Goal: Browse casually: Explore the website without a specific task or goal

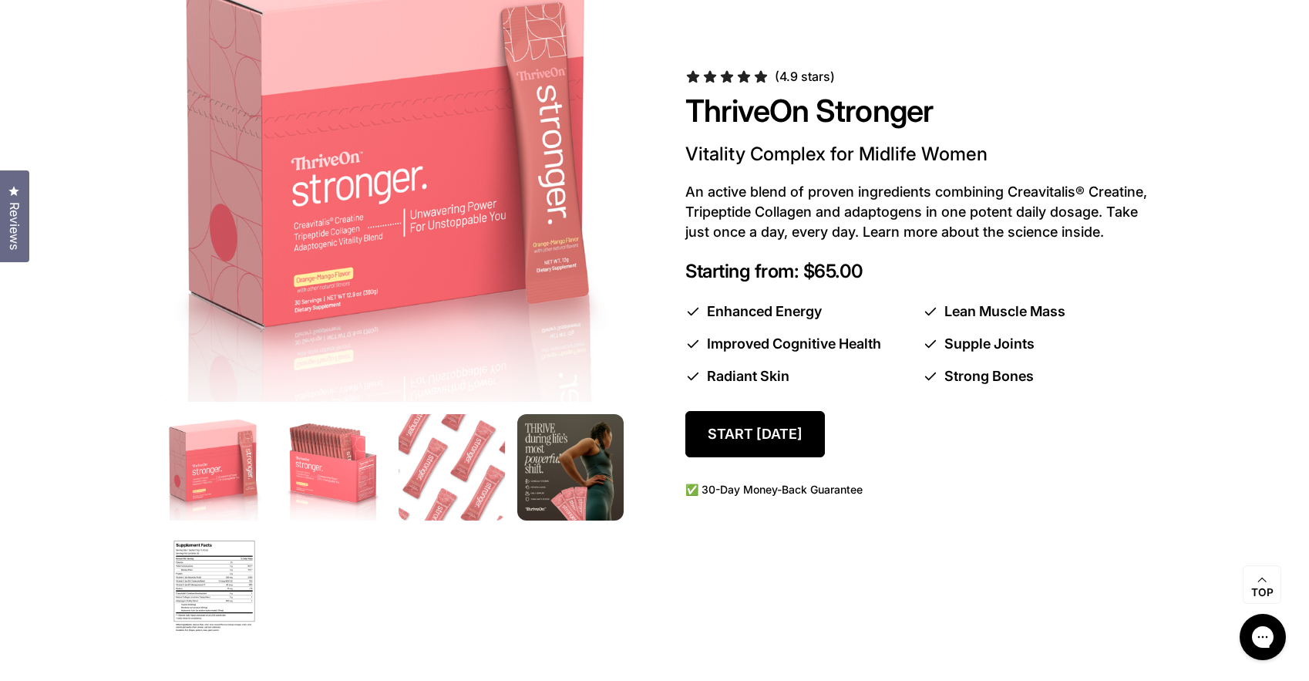
scroll to position [869, 0]
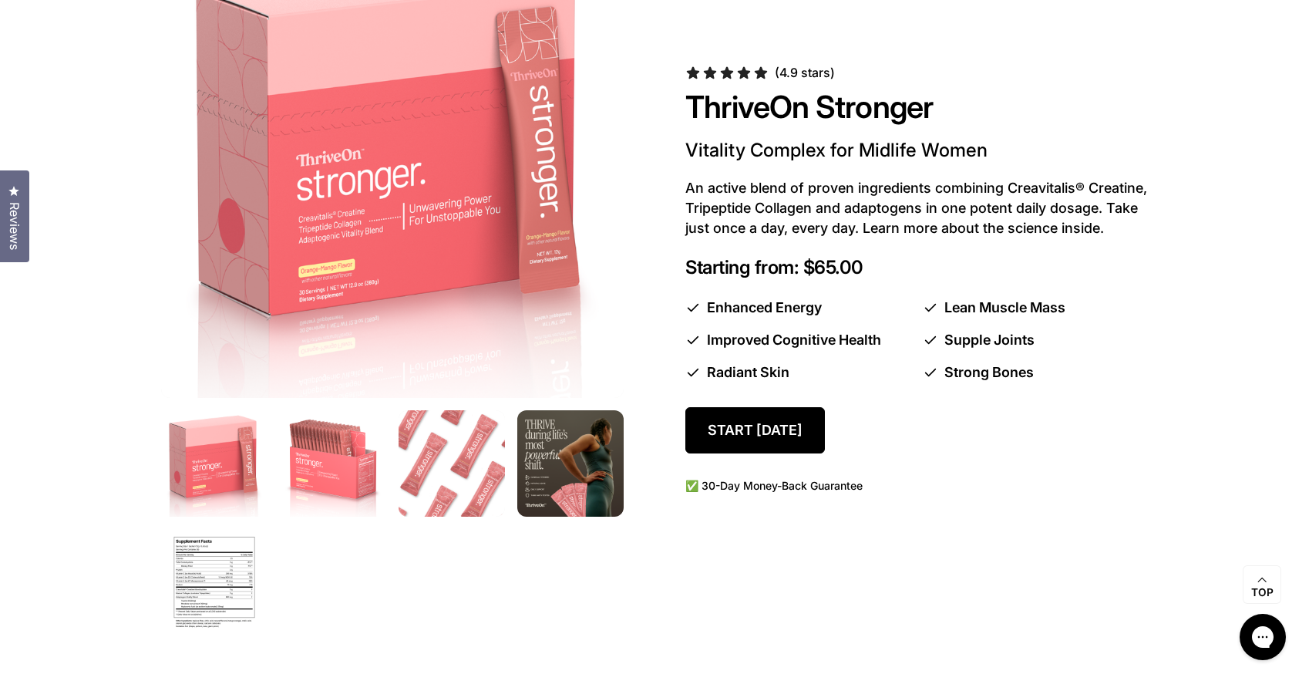
click at [449, 474] on img at bounding box center [452, 464] width 112 height 112
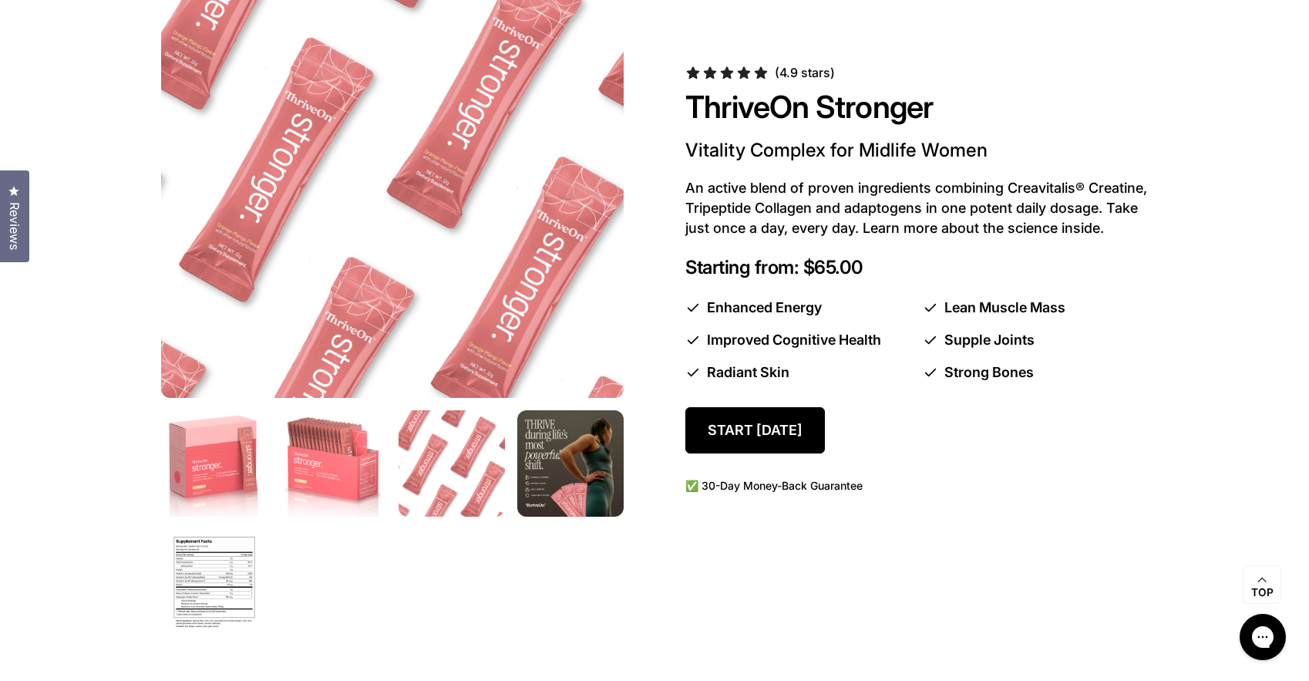
click at [332, 488] on img at bounding box center [334, 464] width 112 height 112
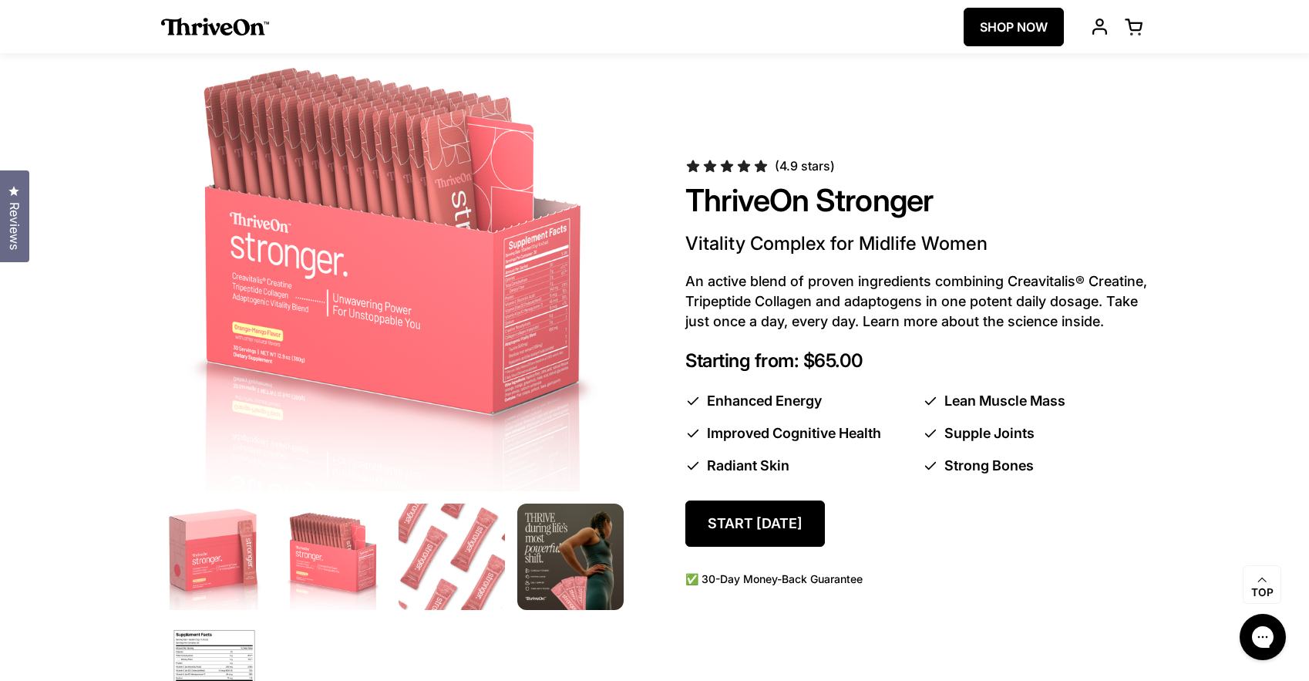
scroll to position [733, 0]
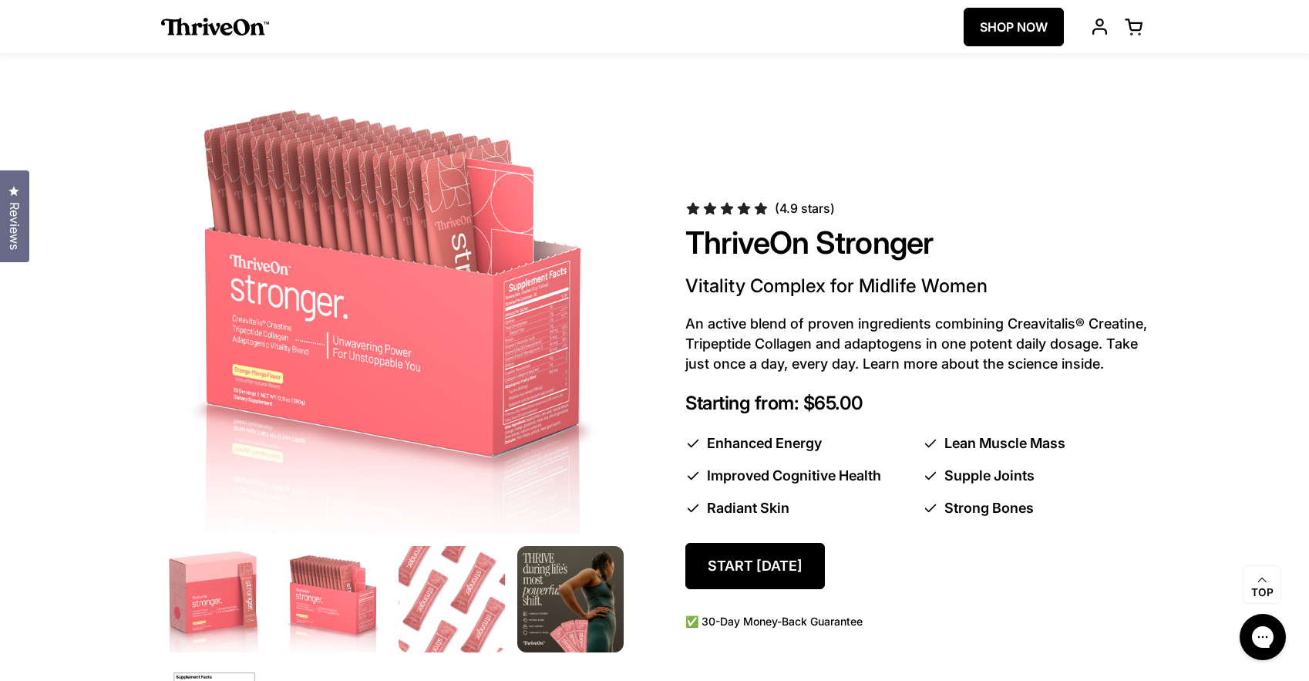
click at [554, 590] on img at bounding box center [571, 600] width 112 height 112
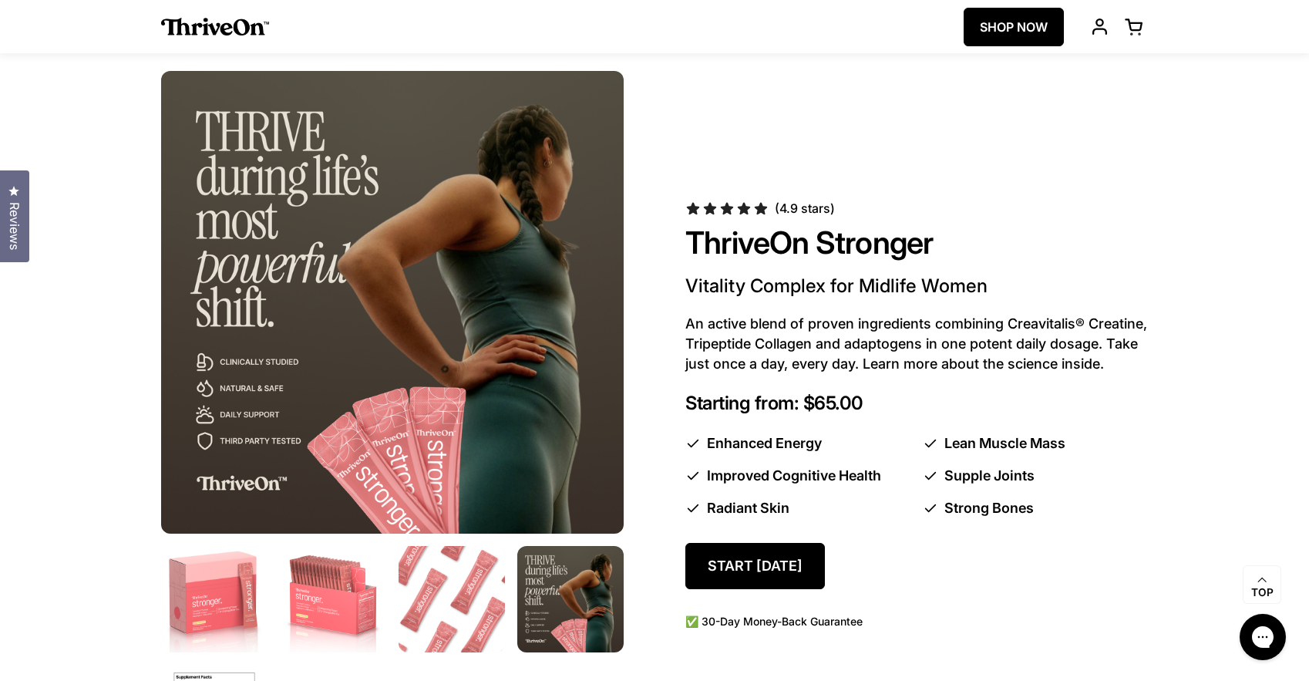
click at [465, 604] on img at bounding box center [452, 600] width 112 height 112
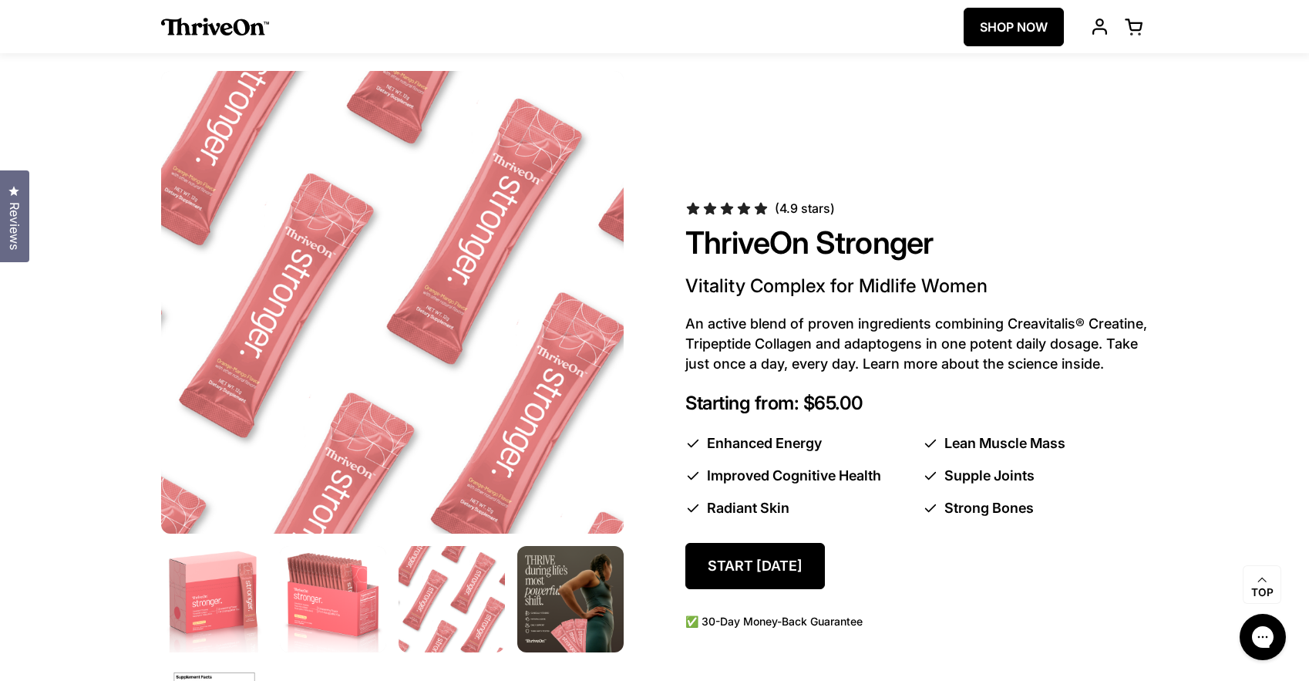
click at [332, 598] on img at bounding box center [334, 600] width 112 height 112
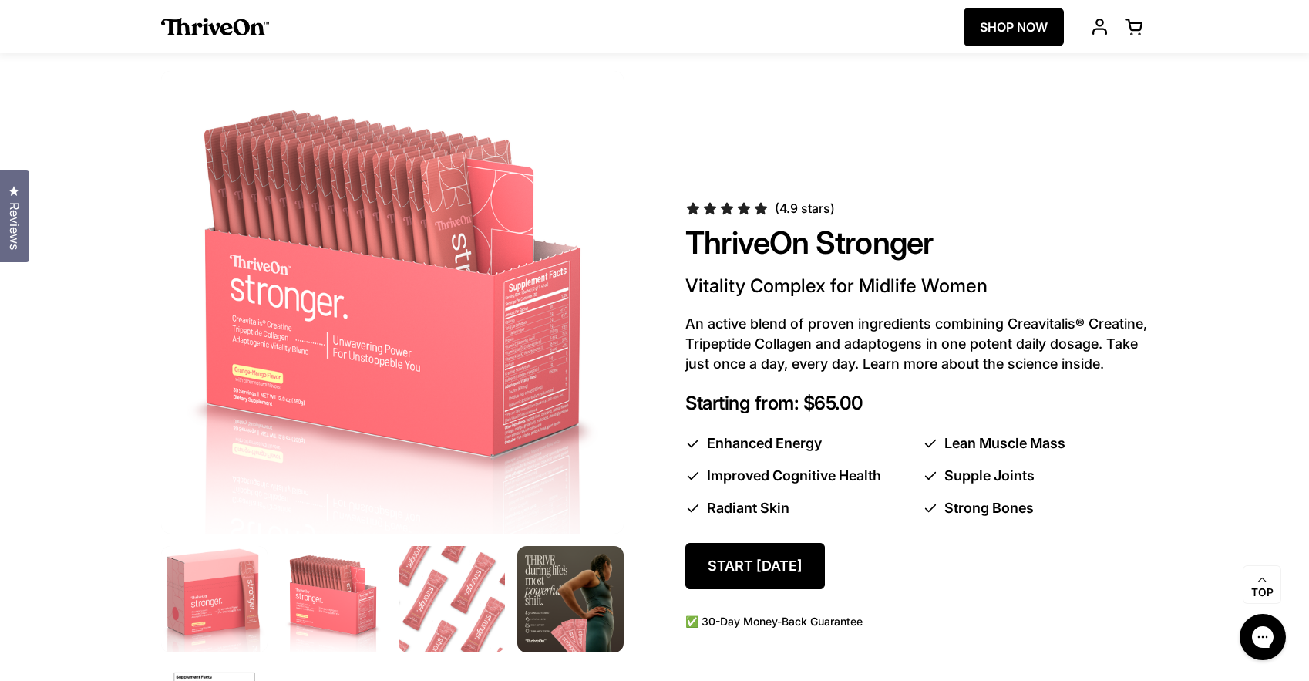
click at [194, 597] on img at bounding box center [215, 600] width 112 height 112
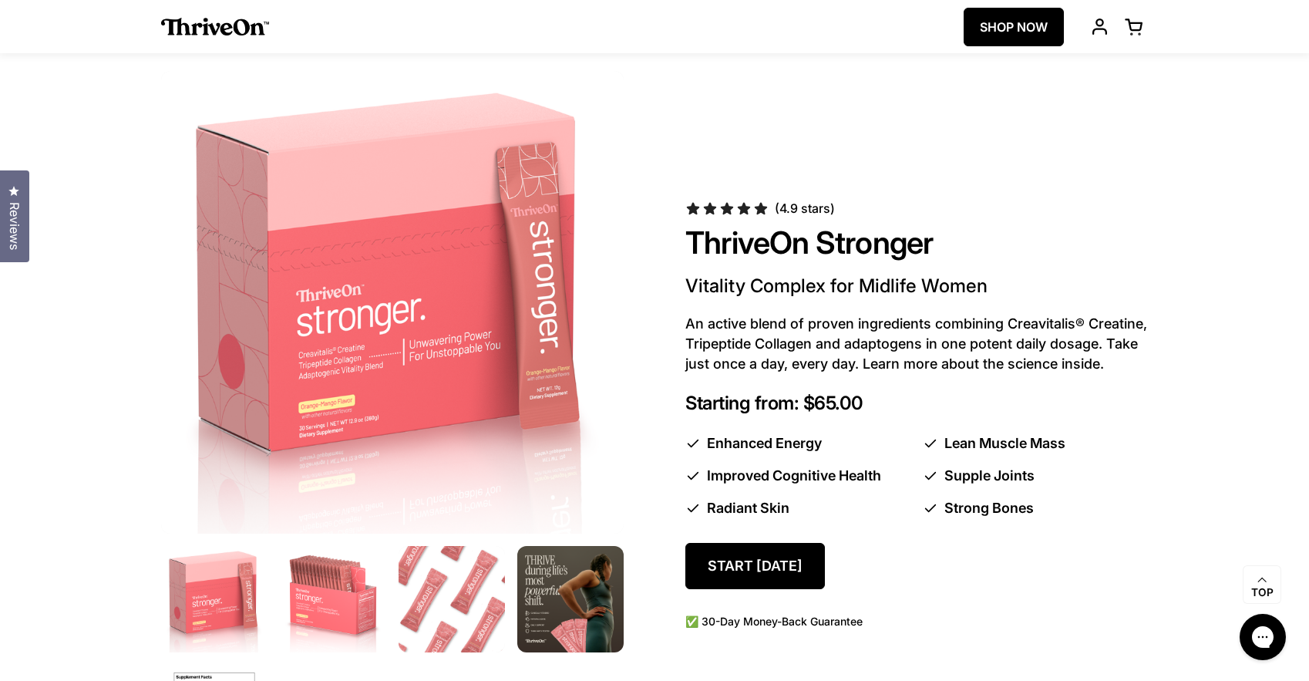
click at [433, 612] on img at bounding box center [452, 600] width 112 height 112
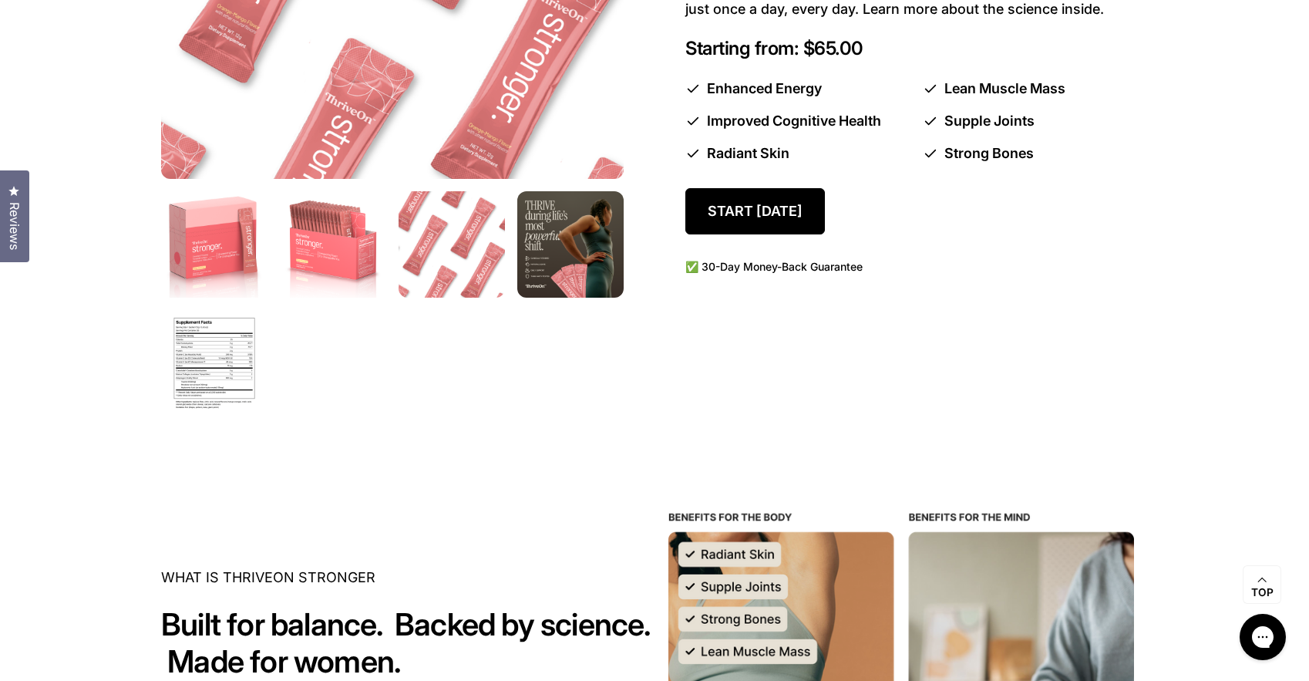
scroll to position [1212, 0]
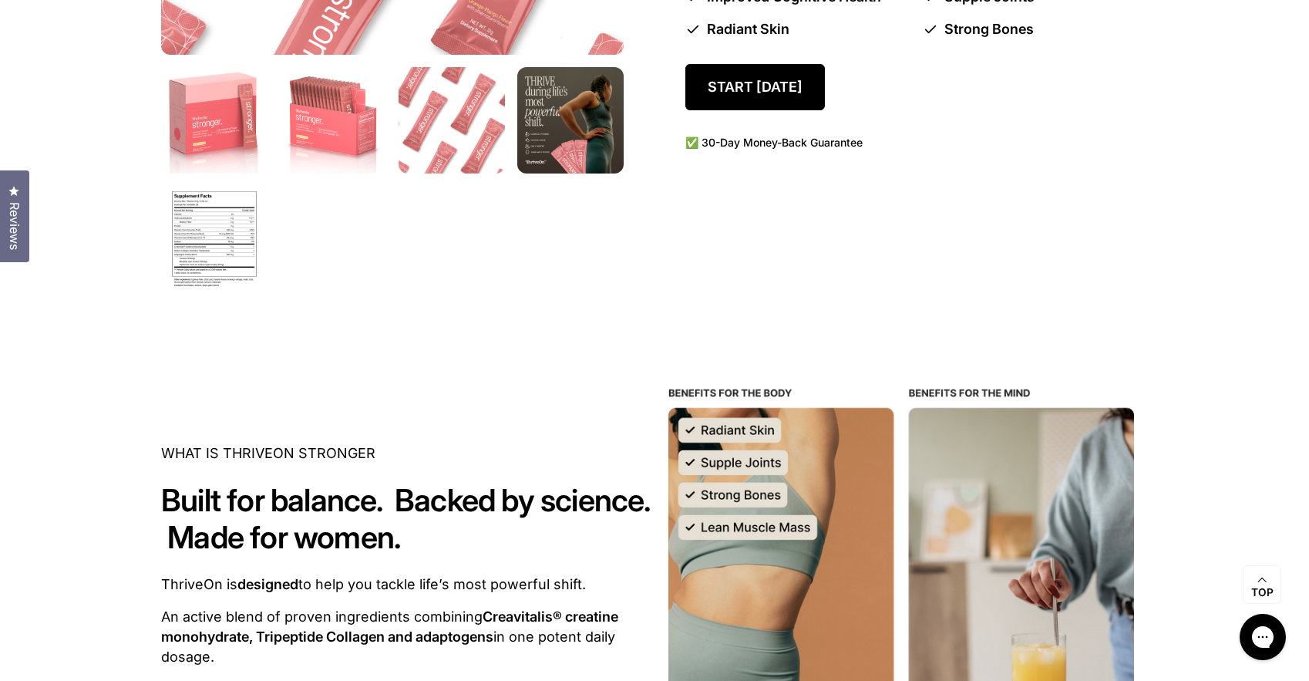
click at [248, 255] on img at bounding box center [215, 239] width 112 height 112
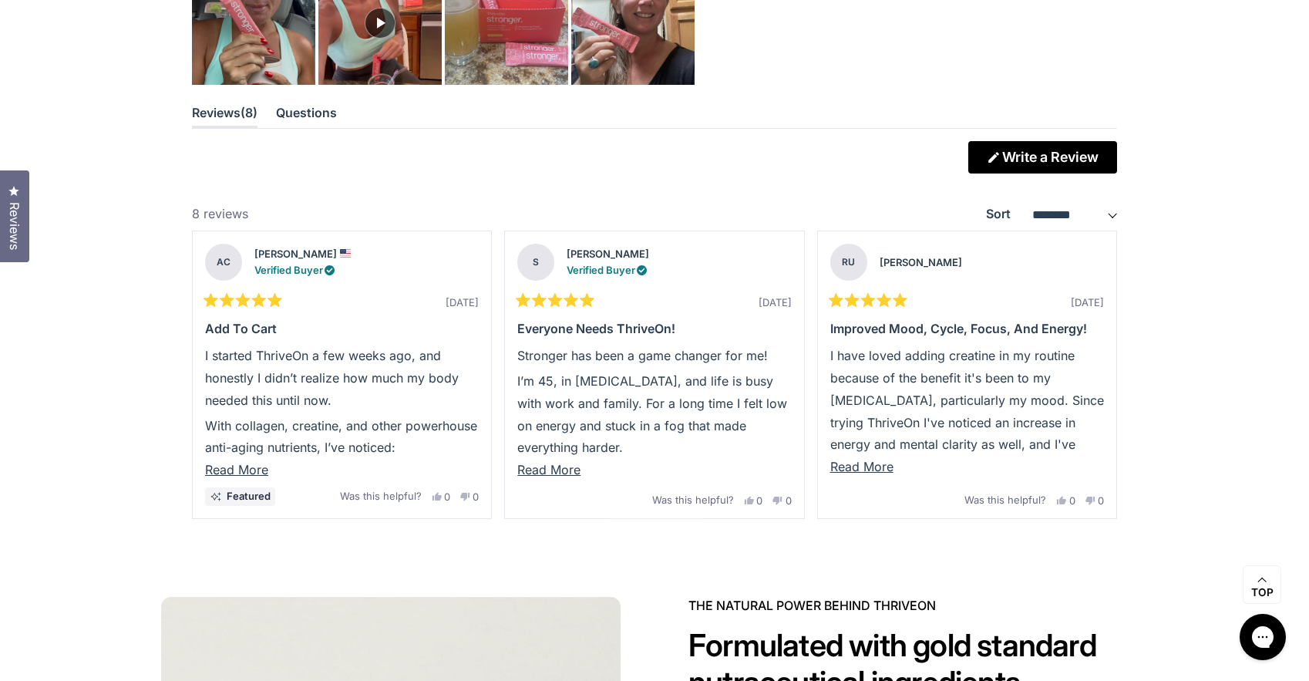
scroll to position [4206, 0]
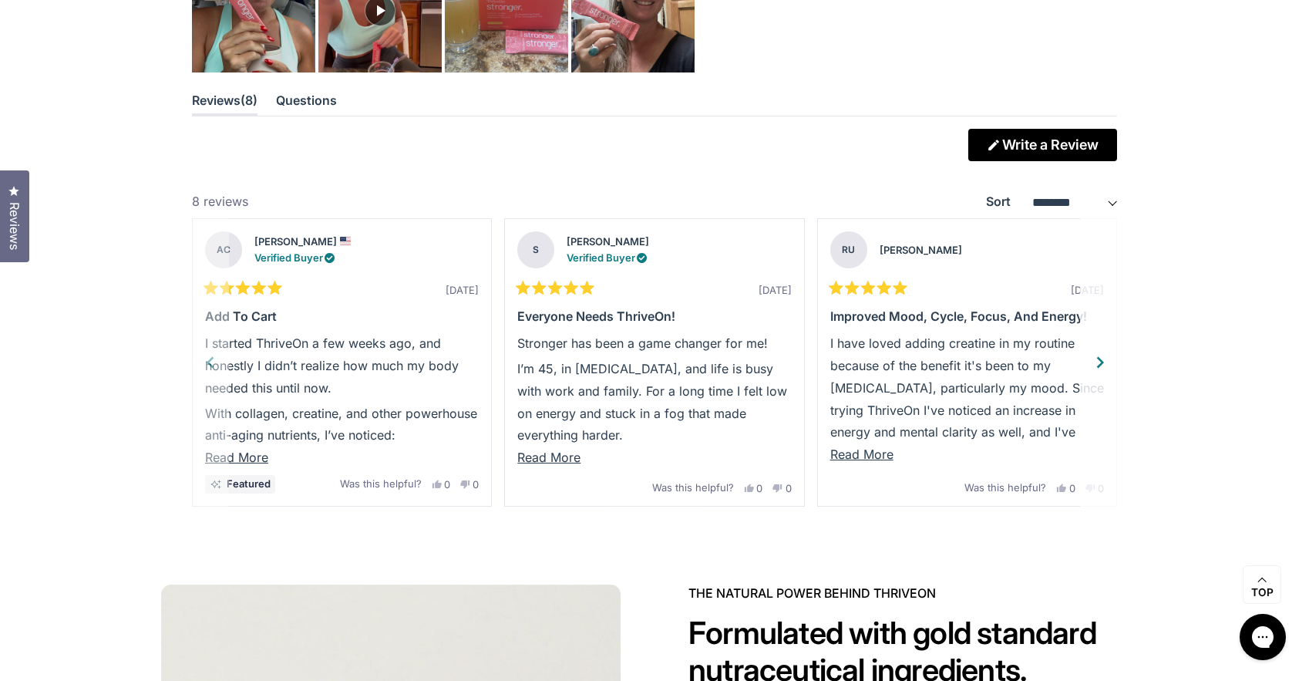
click at [1103, 367] on div "Next" at bounding box center [1100, 362] width 23 height 23
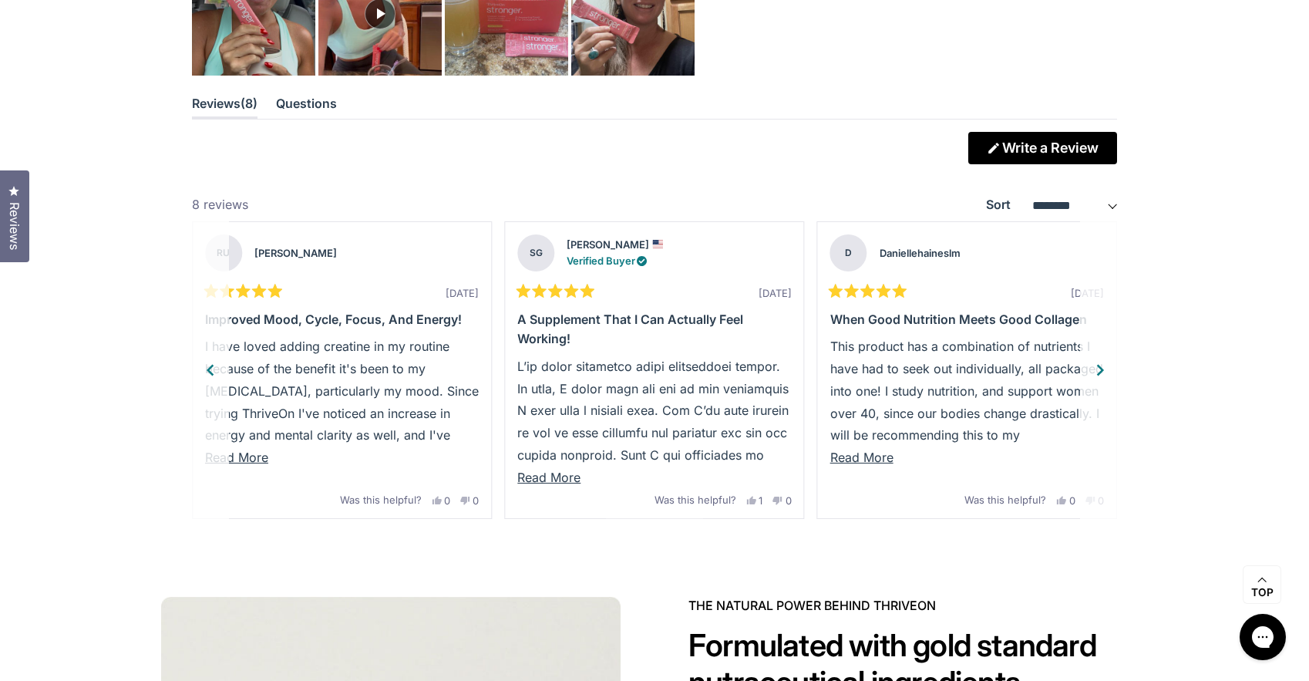
click at [1104, 367] on div "Next" at bounding box center [1100, 370] width 23 height 23
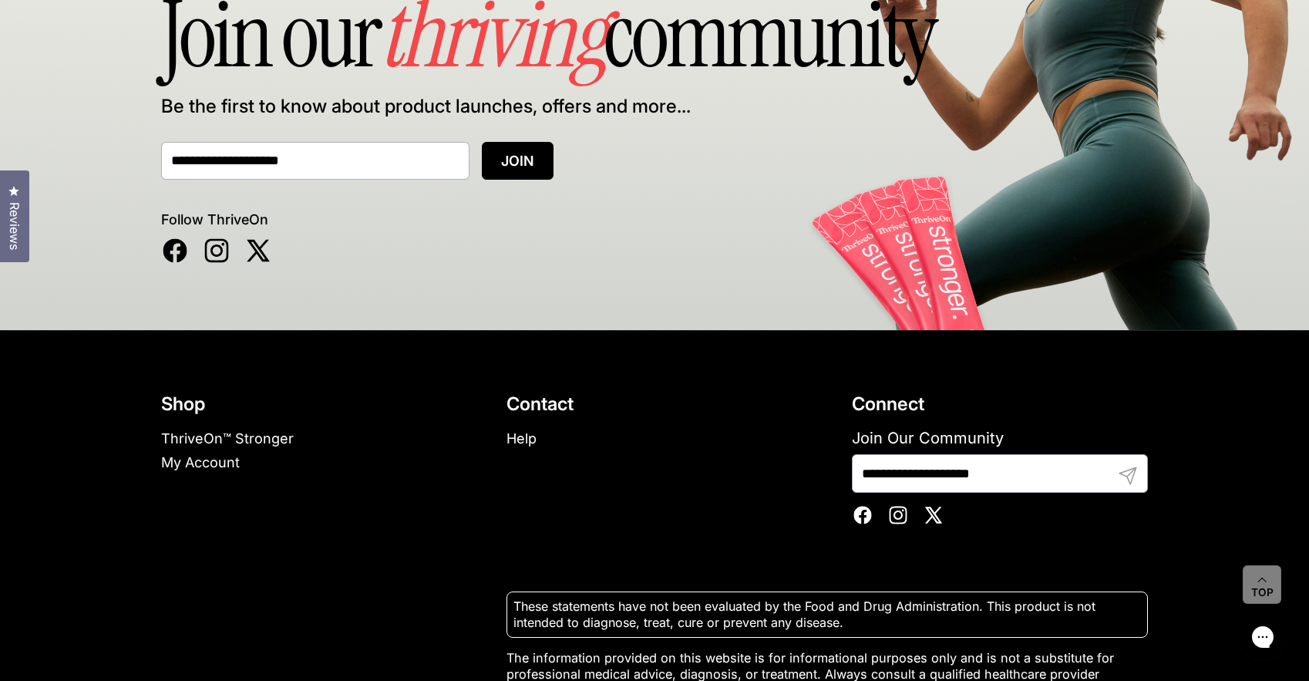
scroll to position [10354, 0]
